Goal: Task Accomplishment & Management: Manage account settings

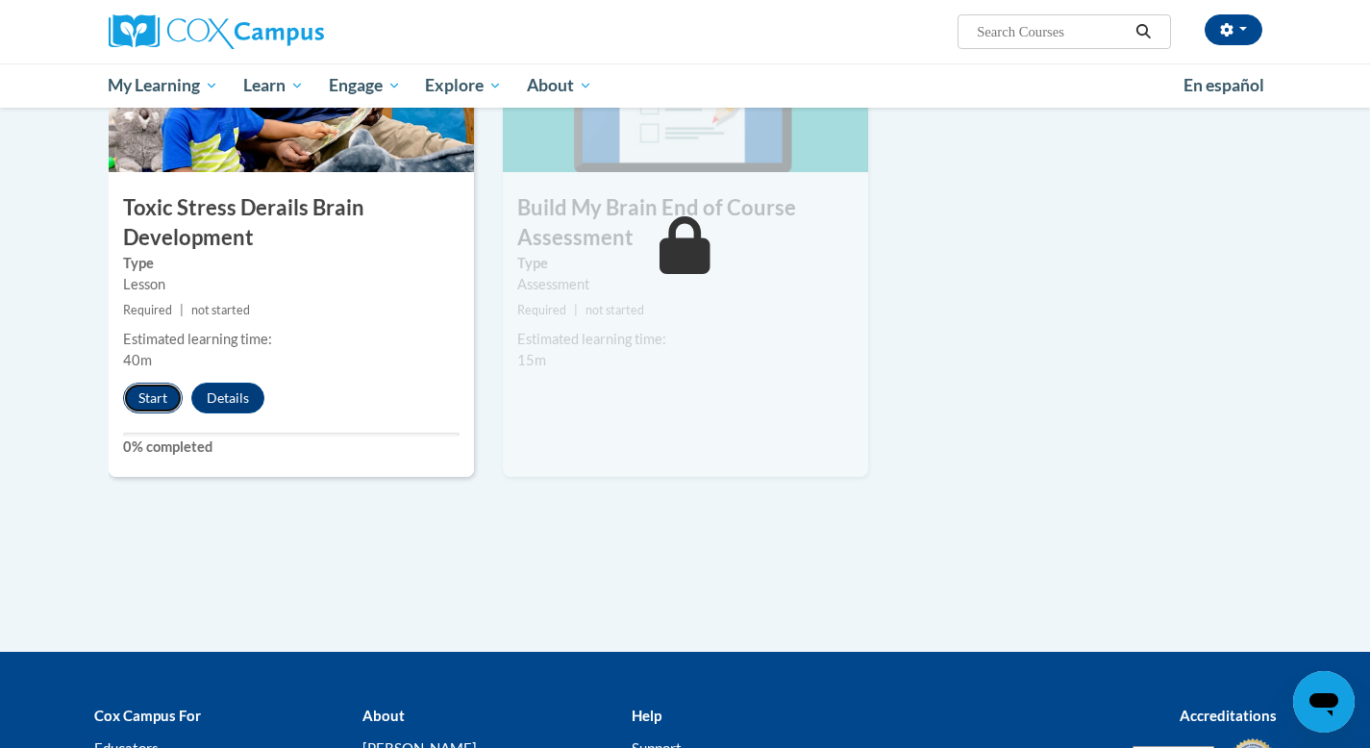
click at [145, 393] on button "Start" at bounding box center [153, 398] width 60 height 31
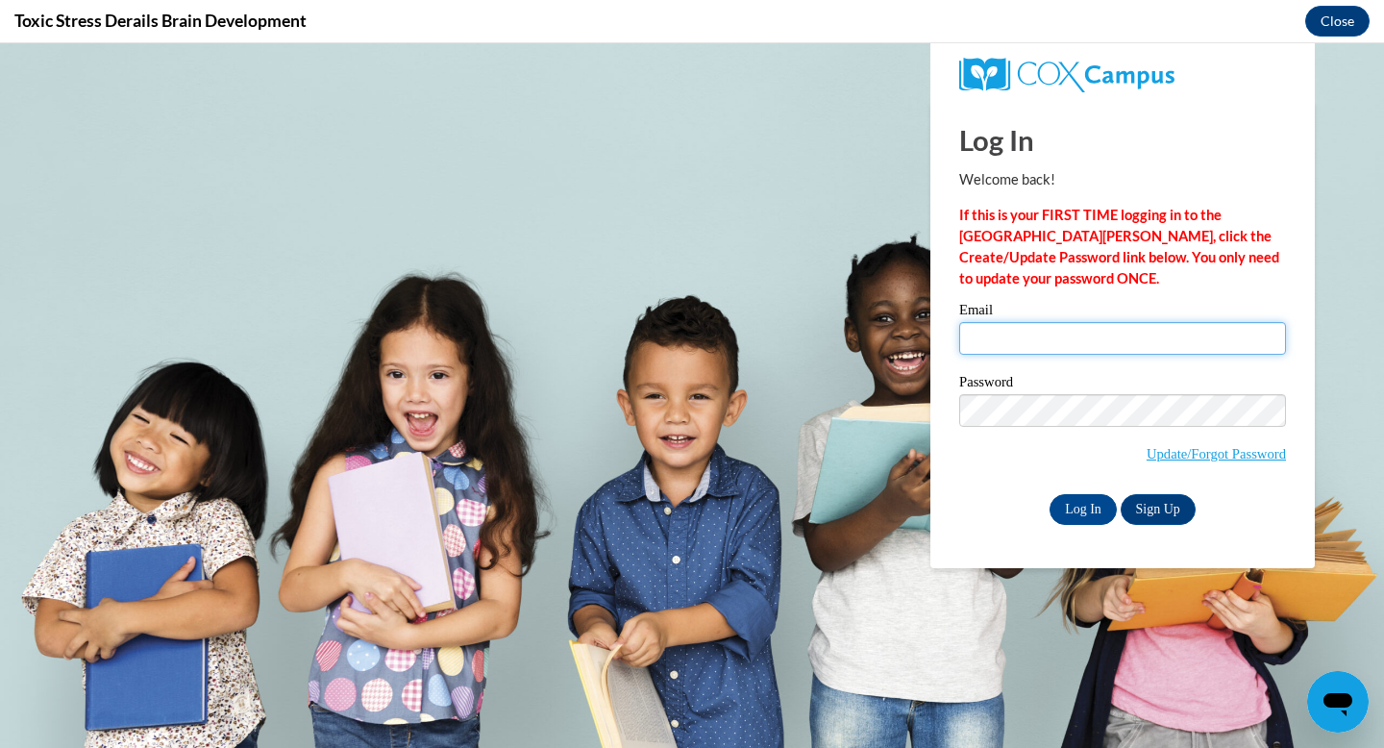
click at [1091, 334] on input "Email" at bounding box center [1123, 338] width 327 height 33
type input "[EMAIL_ADDRESS][DOMAIN_NAME]"
click at [1079, 501] on input "Log In" at bounding box center [1083, 509] width 67 height 31
